Goal: Information Seeking & Learning: Learn about a topic

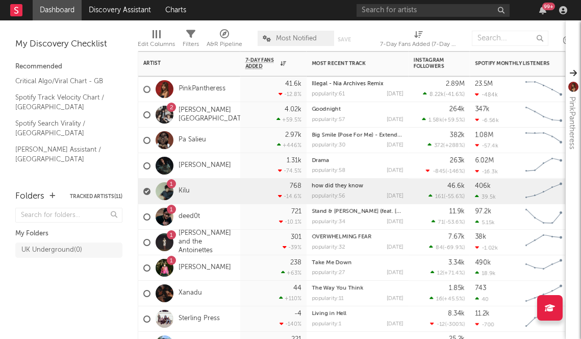
click at [225, 192] on div "1 Kilu" at bounding box center [189, 192] width 102 height 26
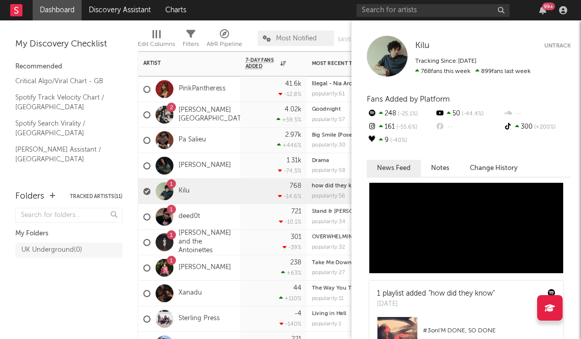
scroll to position [108, 0]
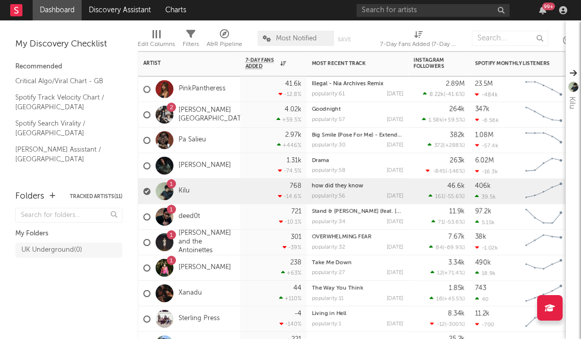
click at [249, 219] on div "721 -10.1 %" at bounding box center [273, 216] width 56 height 25
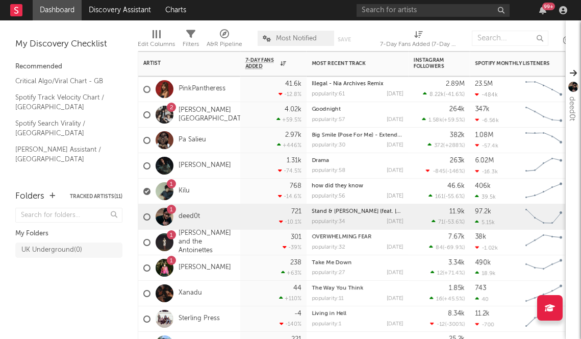
scroll to position [0, 0]
click at [232, 236] on link "[PERSON_NAME] and the Antoinettes" at bounding box center [207, 242] width 57 height 26
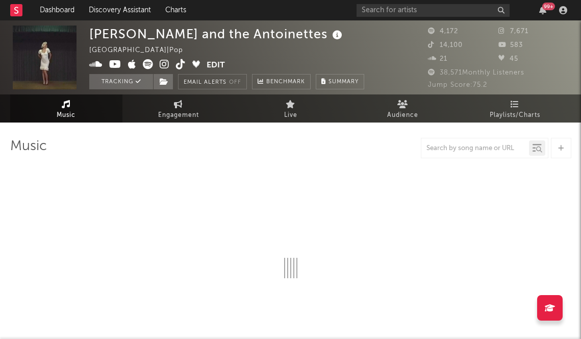
select select "6m"
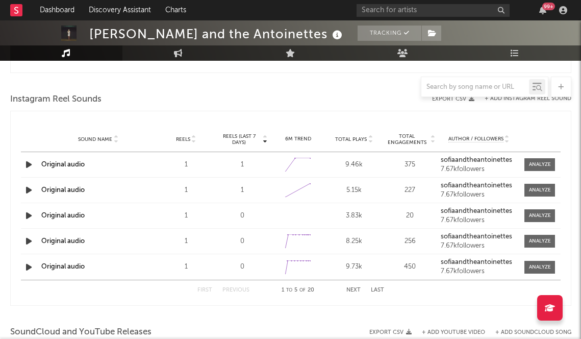
scroll to position [859, 0]
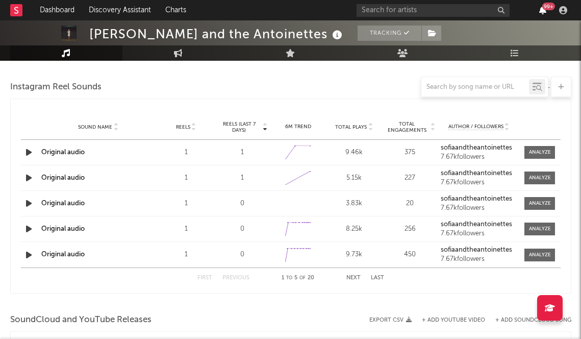
click at [546, 14] on div "99 +" at bounding box center [542, 10] width 15 height 8
click at [546, 10] on div "99 +" at bounding box center [549, 7] width 13 height 8
